Goal: Information Seeking & Learning: Find specific fact

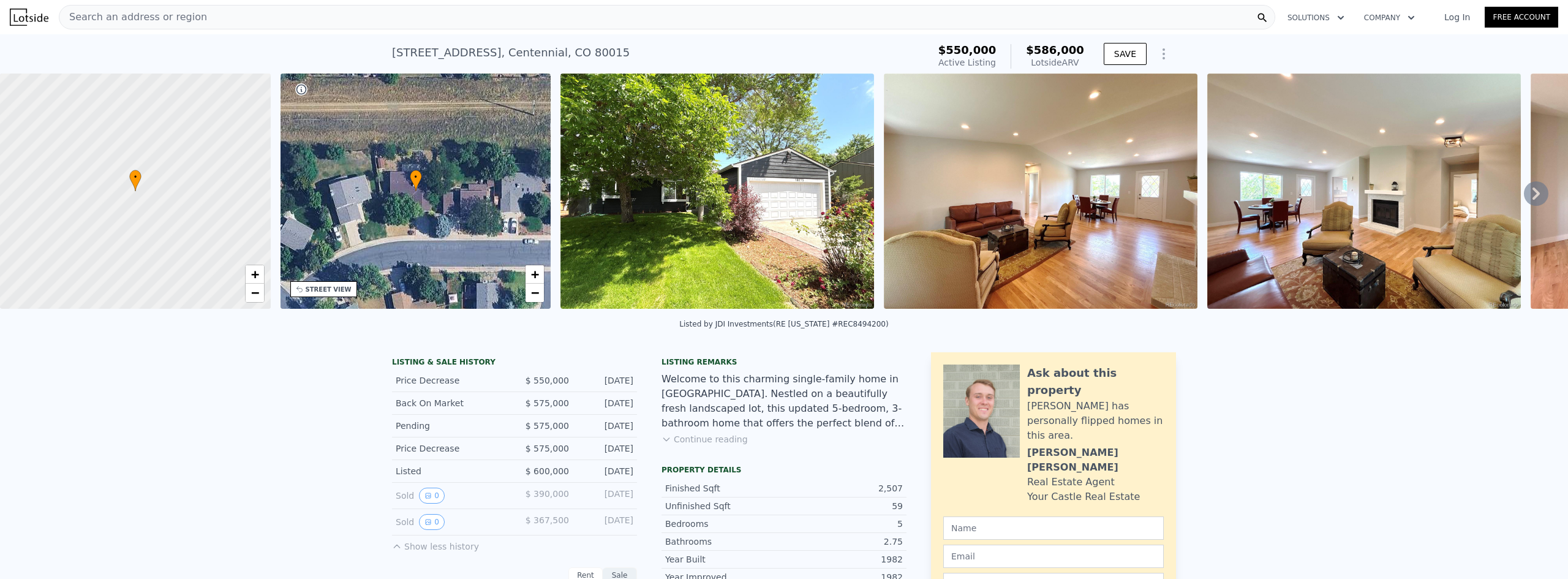
click at [512, 17] on div "Search an address or region" at bounding box center [667, 17] width 1216 height 25
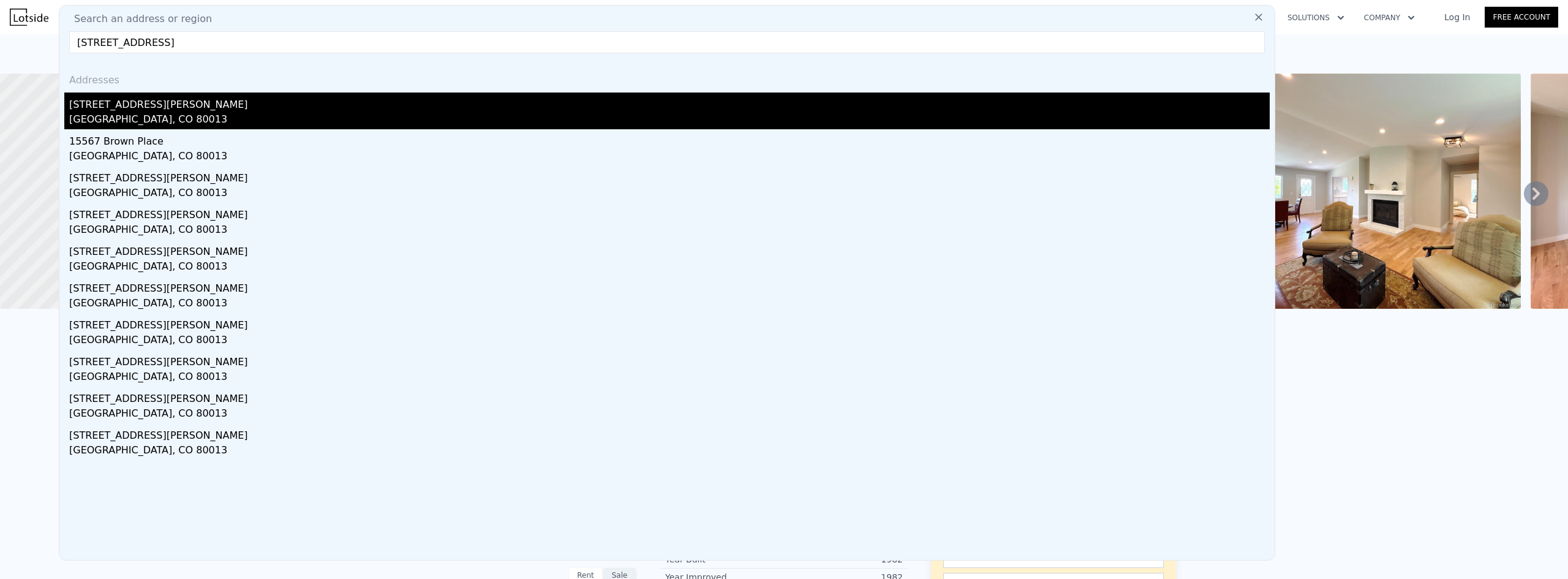
type input "[STREET_ADDRESS]"
click at [159, 107] on div "[STREET_ADDRESS][PERSON_NAME]" at bounding box center [669, 102] width 1201 height 19
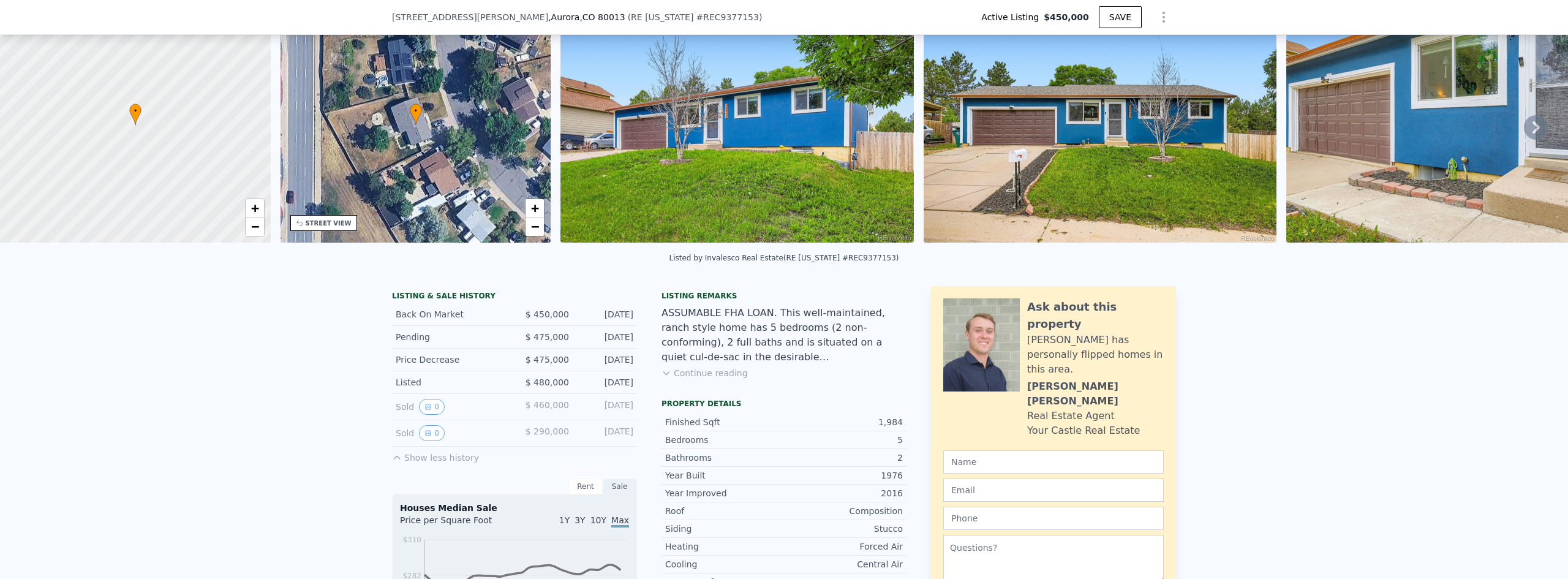
scroll to position [61, 0]
drag, startPoint x: 386, startPoint y: 19, endPoint x: 525, endPoint y: 23, distance: 139.1
click at [525, 23] on div "[STREET_ADDRESS][PERSON_NAME] ( RE [US_STATE] # REC9377153 ) Active Listing $45…" at bounding box center [784, 17] width 1568 height 35
copy div "[STREET_ADDRESS][PERSON_NAME]"
click at [786, 172] on img at bounding box center [737, 125] width 353 height 235
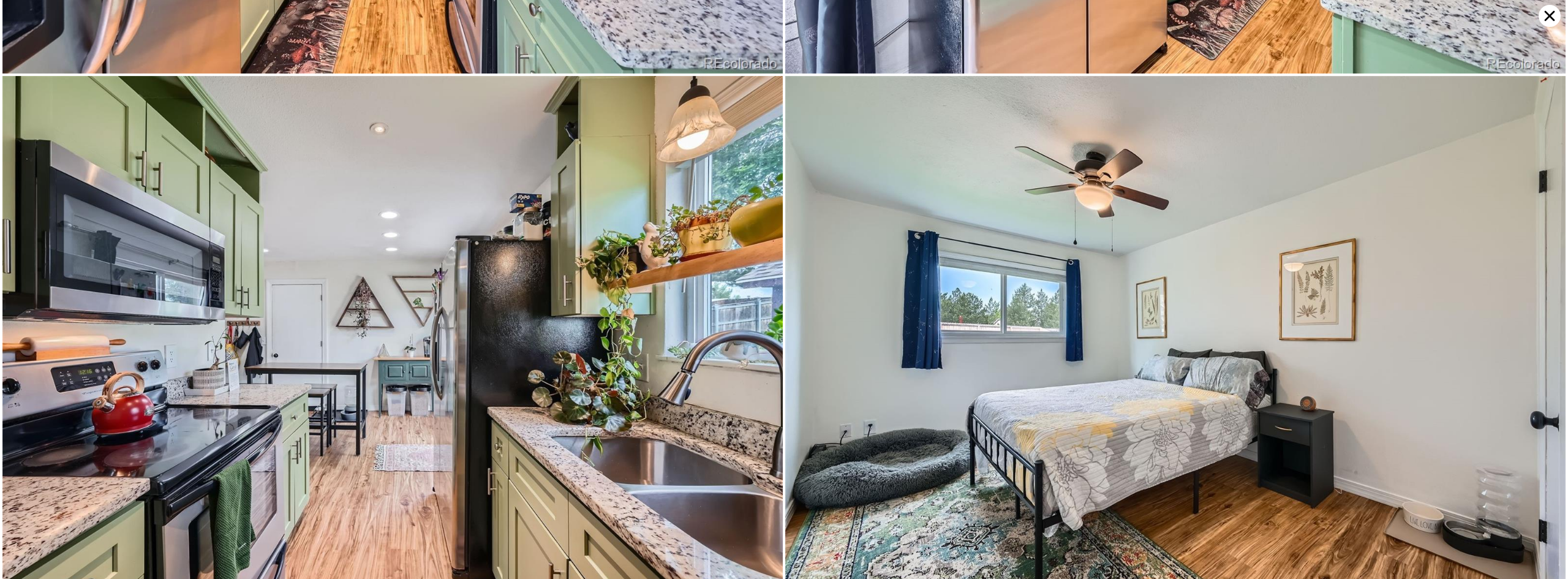
scroll to position [2077, 0]
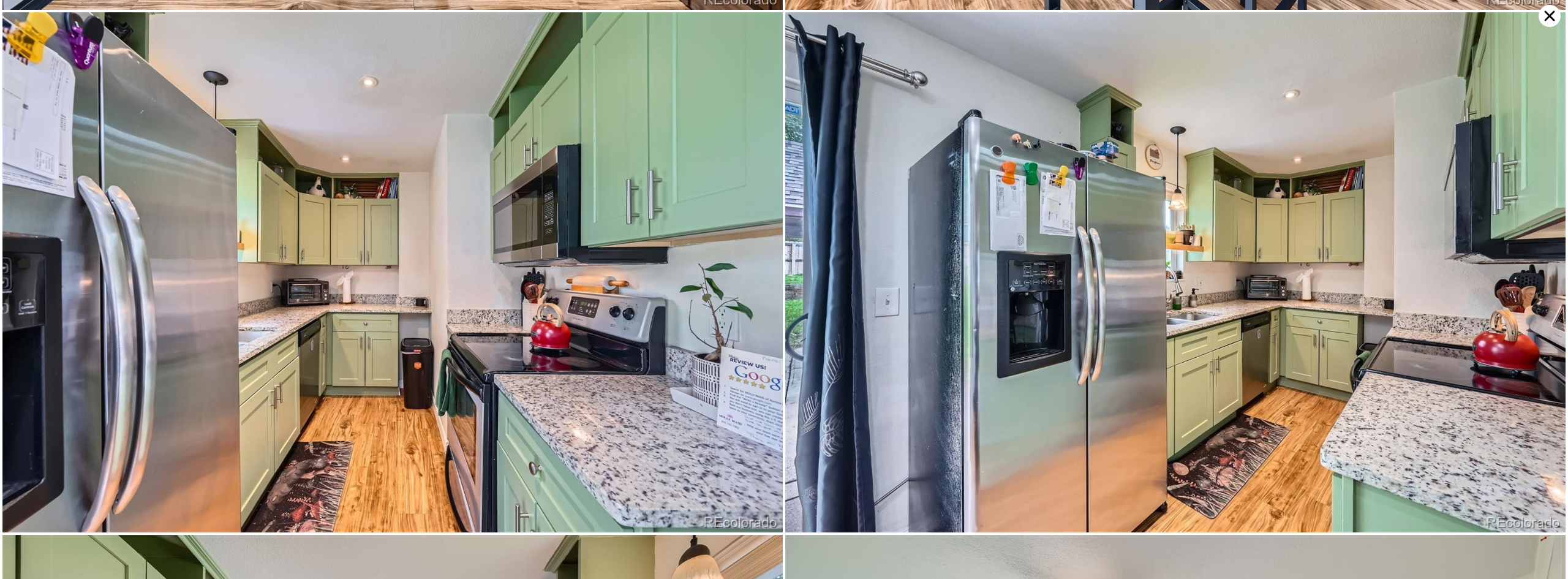
click at [740, 384] on img at bounding box center [393, 272] width 781 height 520
click at [685, 381] on img at bounding box center [393, 272] width 781 height 520
drag, startPoint x: 726, startPoint y: 360, endPoint x: 711, endPoint y: 342, distance: 23.4
click at [711, 342] on img at bounding box center [393, 272] width 781 height 520
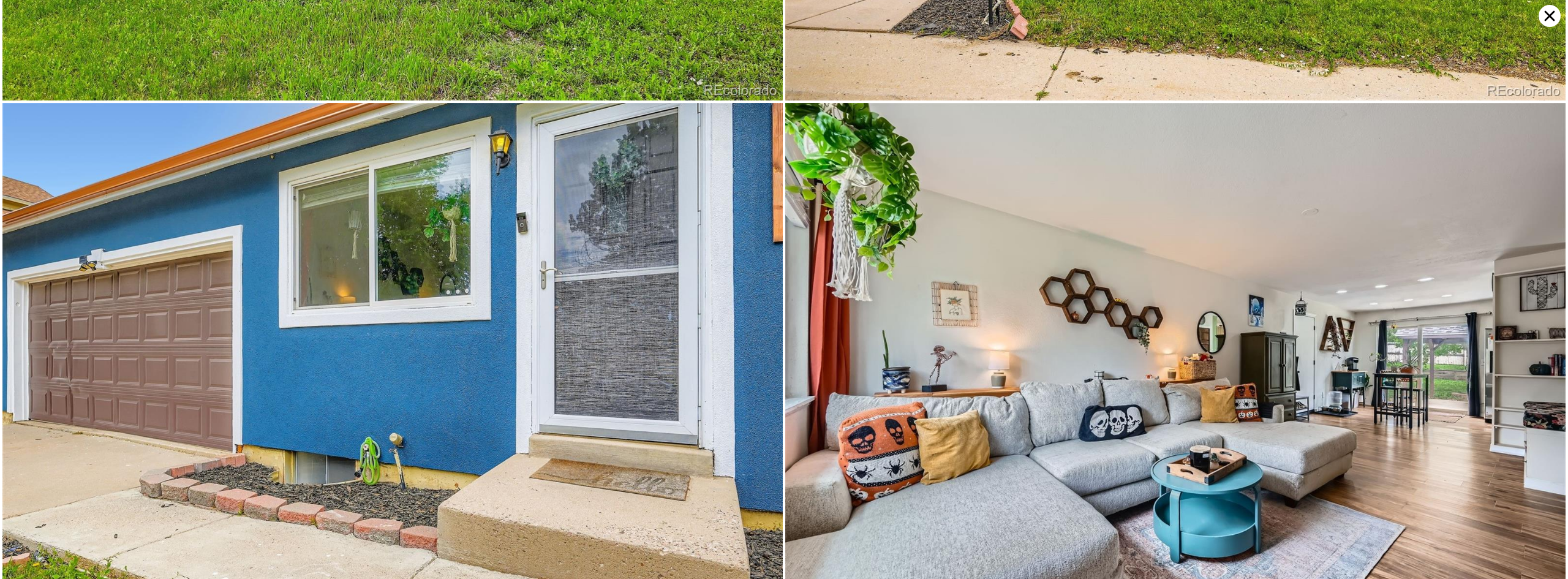
scroll to position [519, 0]
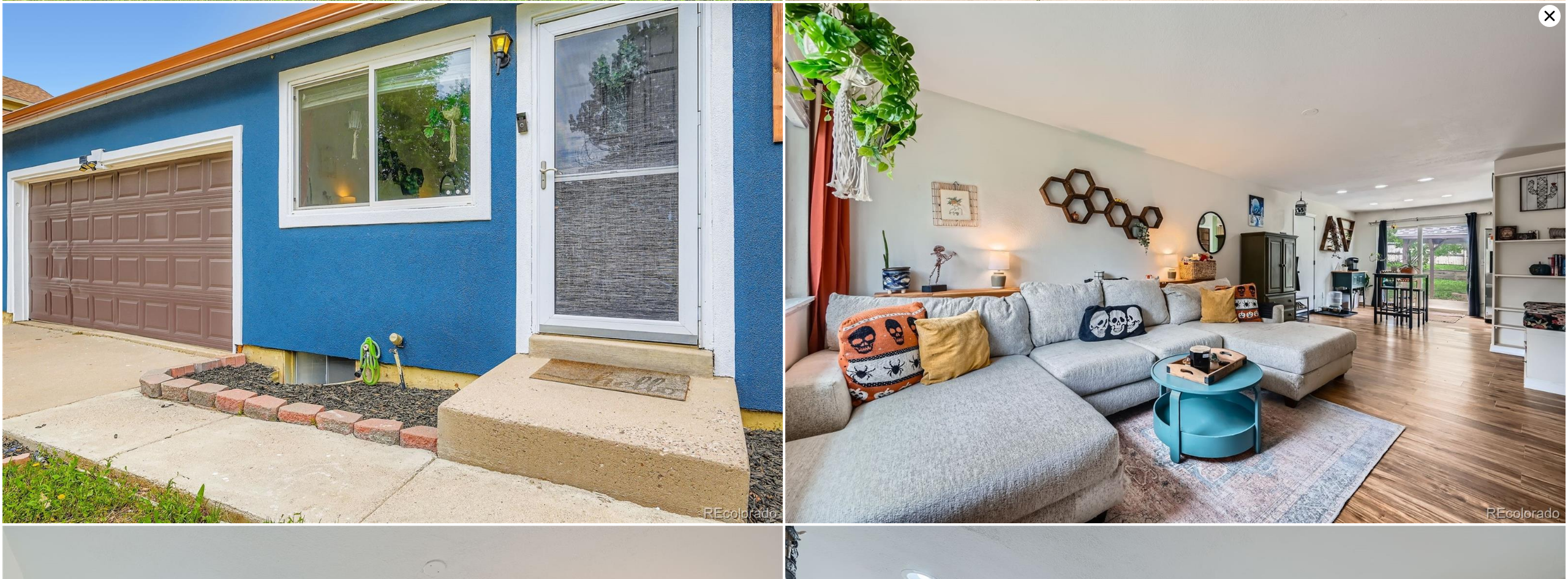
click at [1555, 16] on icon at bounding box center [1550, 16] width 22 height 22
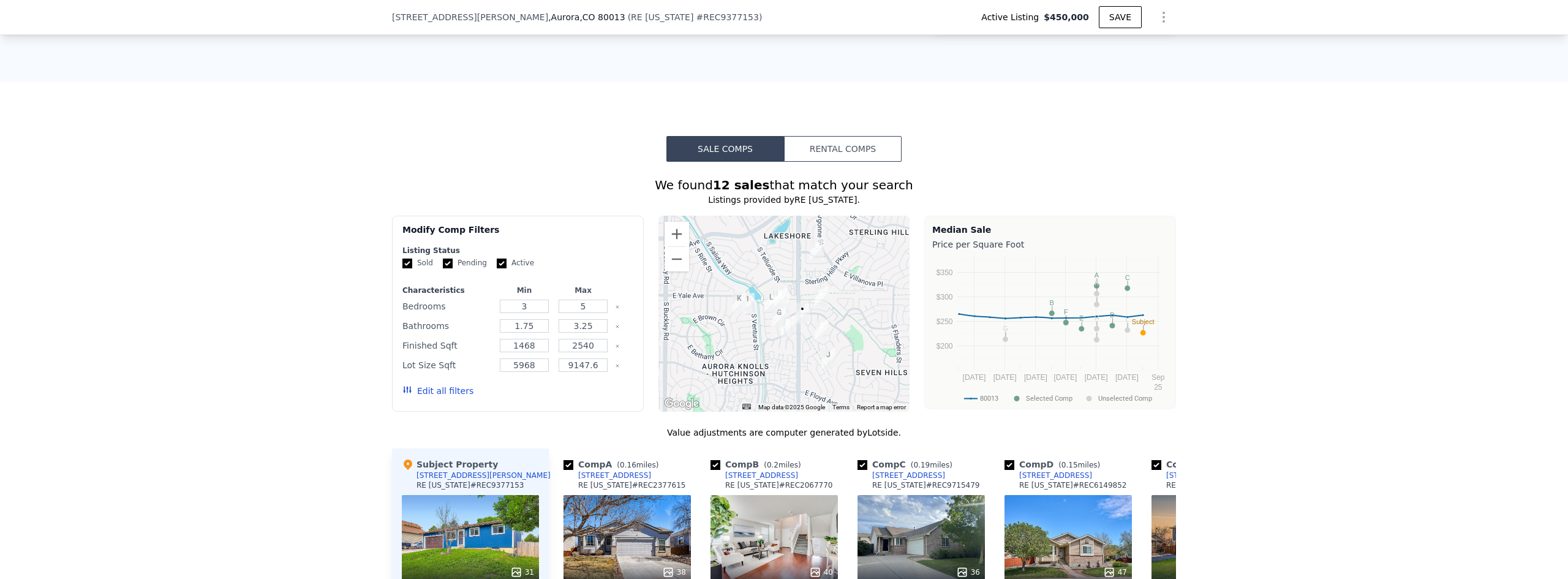
scroll to position [918, 0]
